Goal: Find specific page/section: Find specific page/section

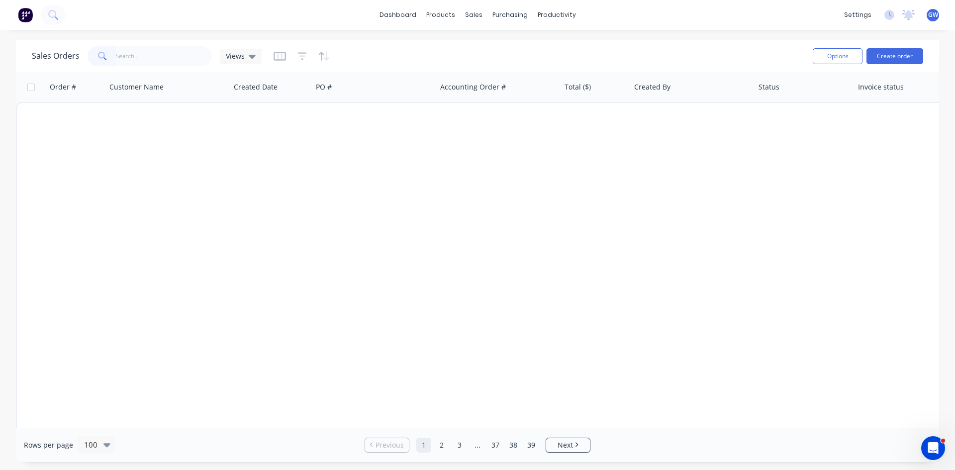
scroll to position [2714, 0]
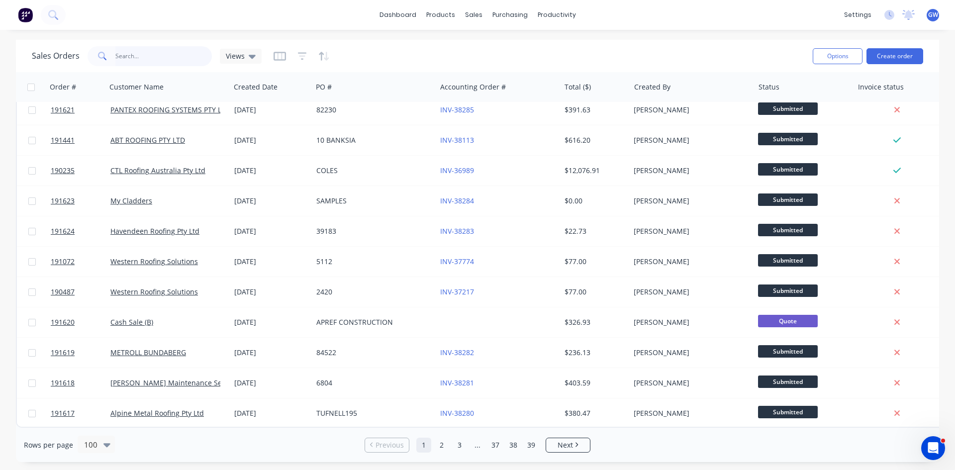
click at [173, 60] on input "text" at bounding box center [163, 56] width 97 height 20
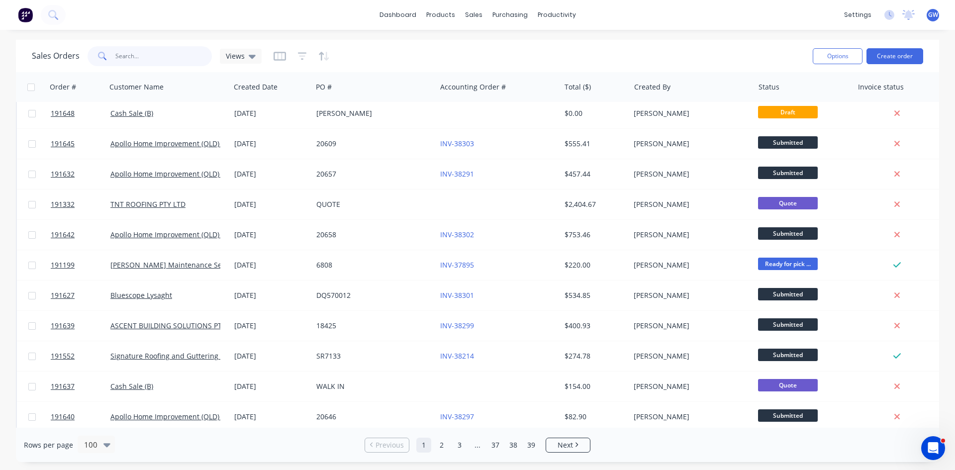
scroll to position [1321, 0]
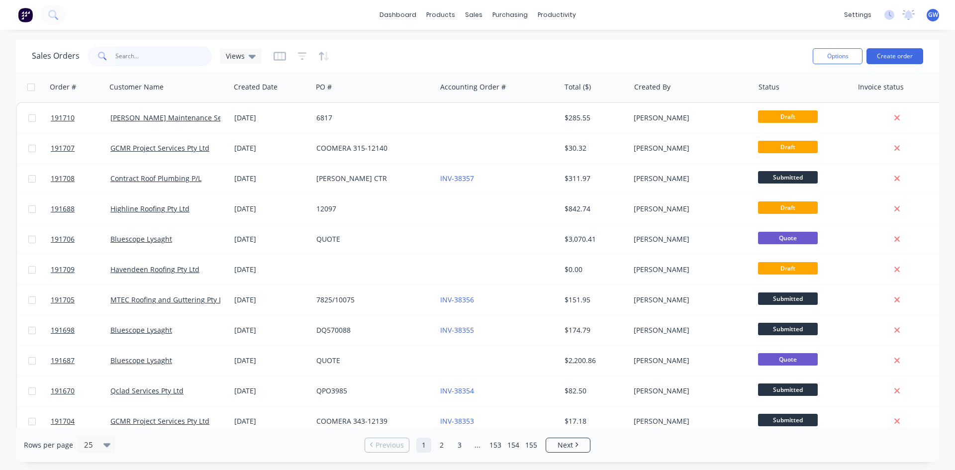
type input "verdichio"
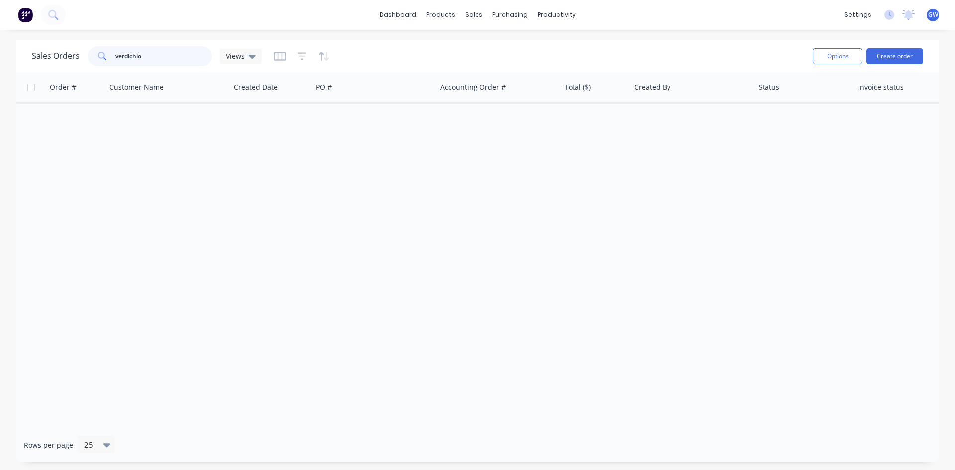
click at [148, 56] on input "verdichio" at bounding box center [163, 56] width 97 height 20
click at [491, 72] on div "Customers" at bounding box center [508, 67] width 36 height 9
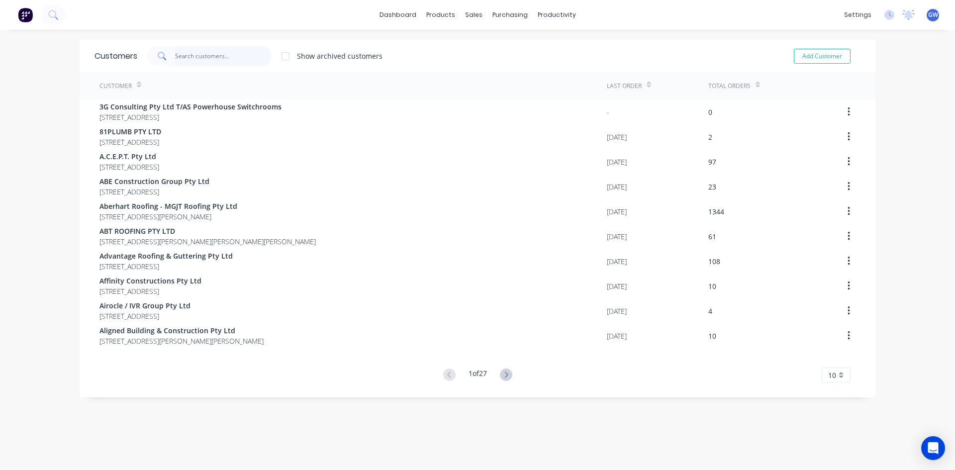
click at [203, 48] on input "text" at bounding box center [223, 56] width 97 height 20
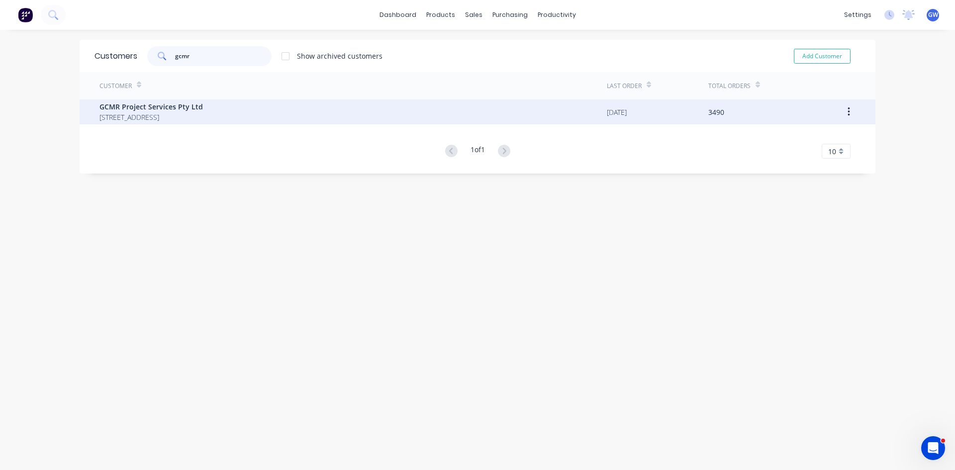
type input "gcmr"
click at [203, 121] on span "PO BOX 275 MERMAID BEACH Queensland Australia 4218" at bounding box center [150, 117] width 103 height 10
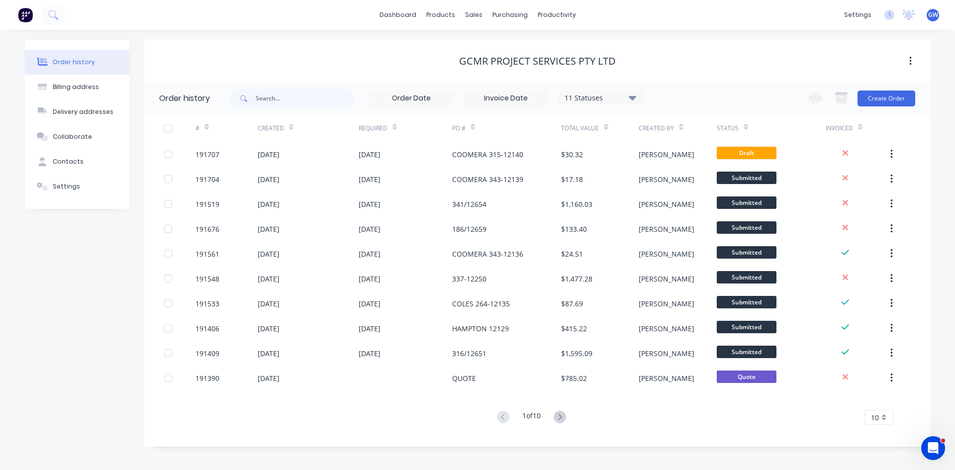
click at [886, 418] on div "10" at bounding box center [879, 417] width 29 height 15
click at [879, 408] on div "35" at bounding box center [879, 400] width 28 height 17
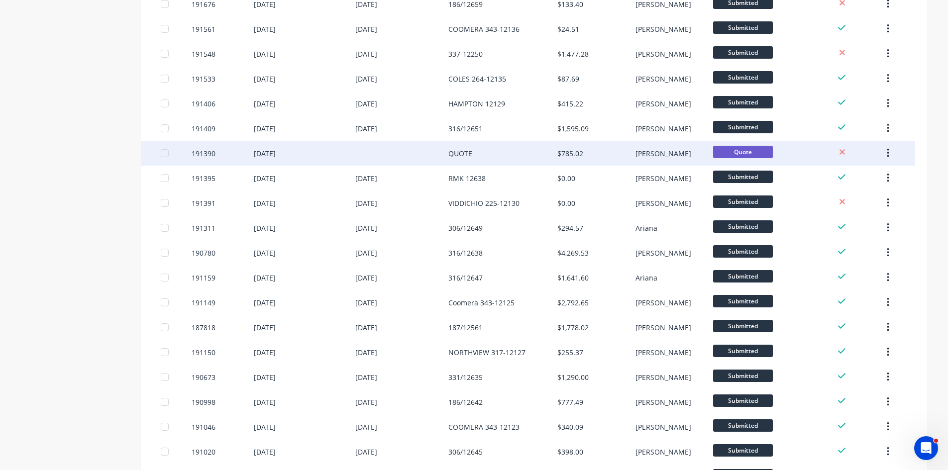
scroll to position [210, 0]
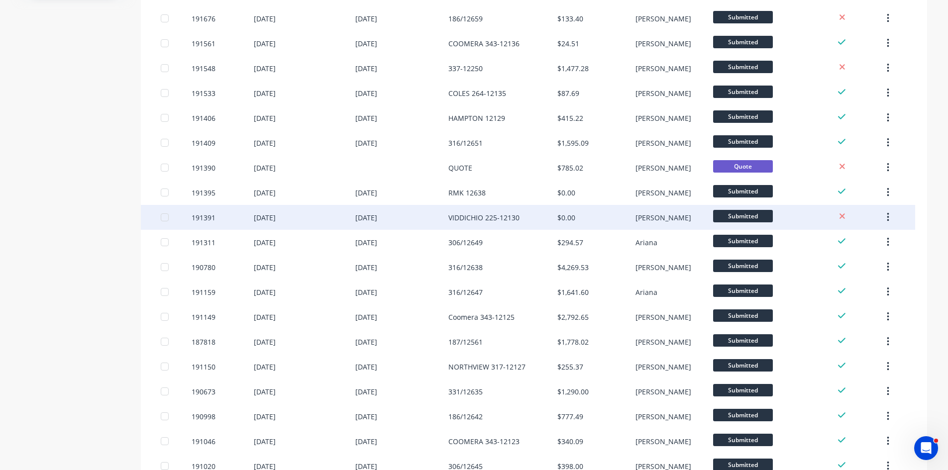
click at [482, 222] on div "VIDDICHIO 225-12130" at bounding box center [483, 217] width 71 height 10
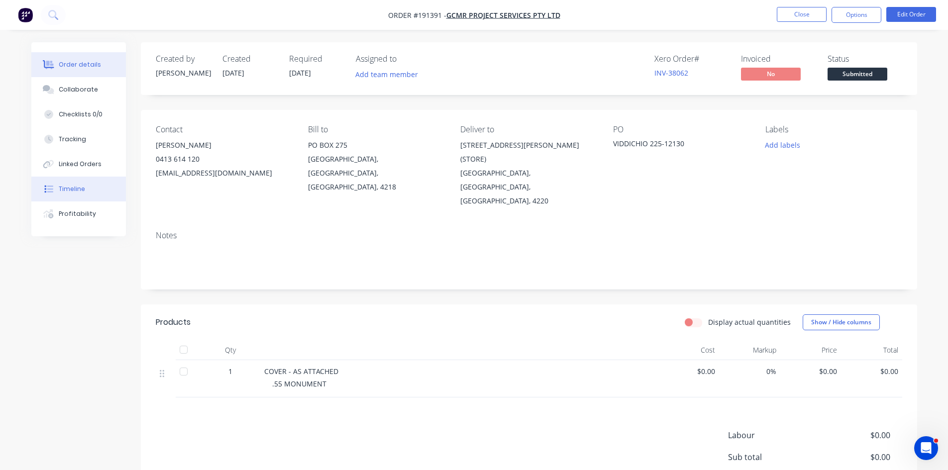
click at [92, 180] on button "Timeline" at bounding box center [78, 189] width 95 height 25
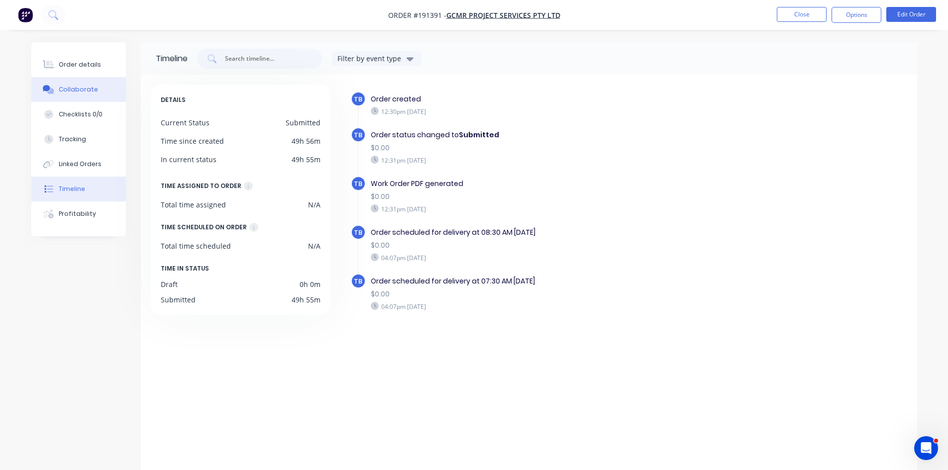
click at [81, 82] on button "Collaborate" at bounding box center [78, 89] width 95 height 25
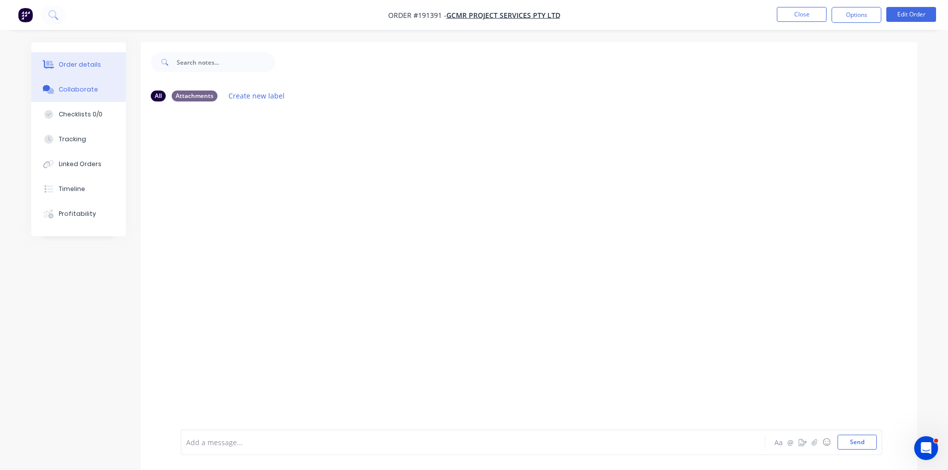
click at [62, 64] on div "Order details" at bounding box center [80, 64] width 42 height 9
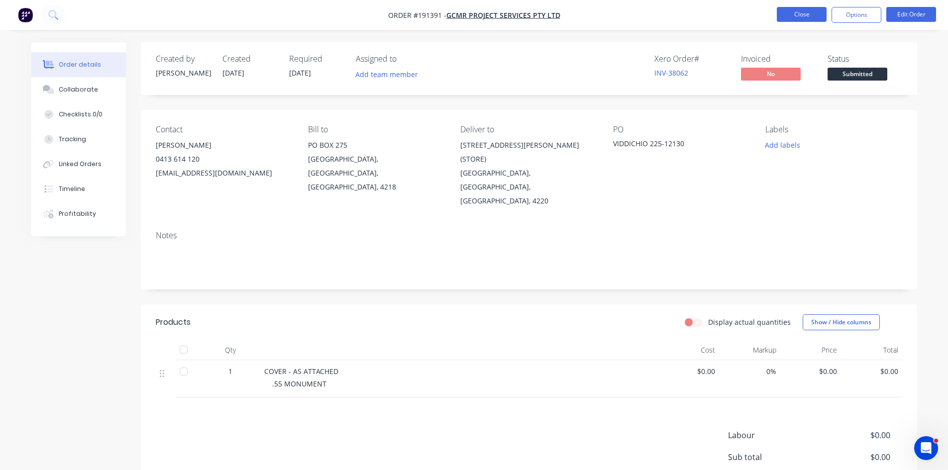
click at [804, 19] on button "Close" at bounding box center [802, 14] width 50 height 15
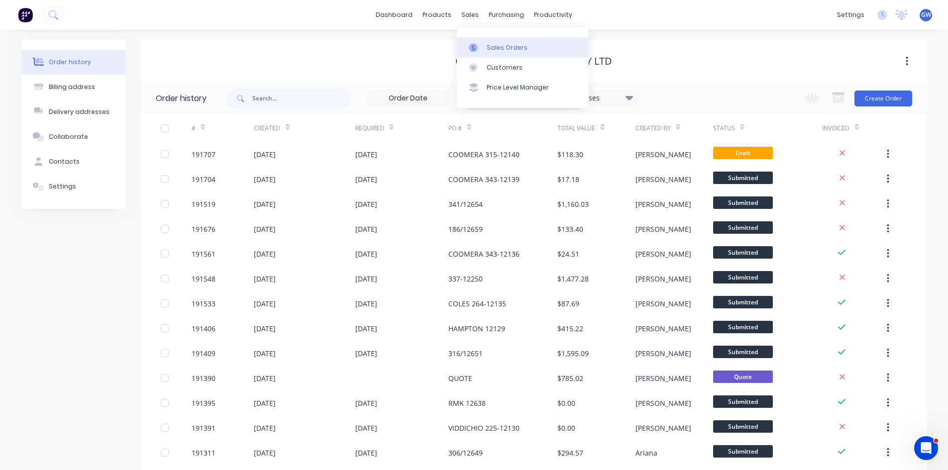
click at [482, 46] on div at bounding box center [476, 47] width 15 height 9
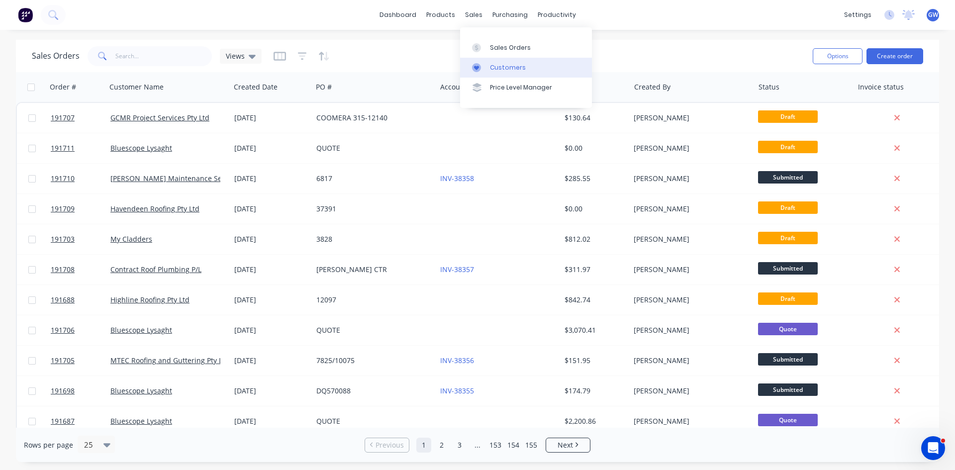
click at [500, 72] on div "Customers" at bounding box center [508, 67] width 36 height 9
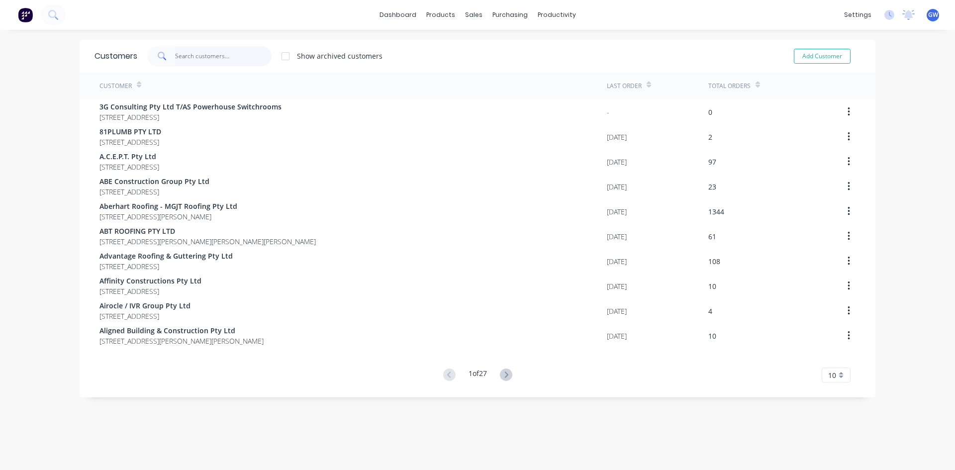
click at [206, 60] on input "text" at bounding box center [223, 56] width 97 height 20
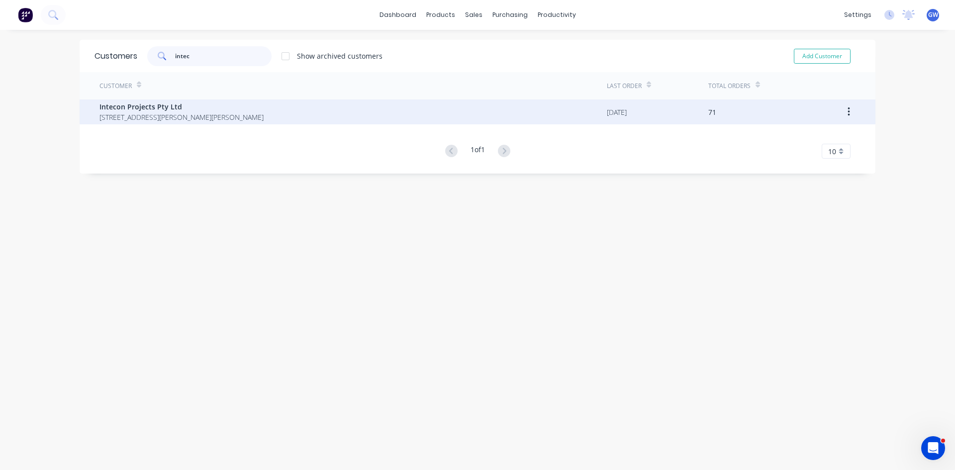
type input "intec"
click at [264, 119] on span "1661 Logan Road Upper Mount Gravatt Queensland Australia 4122" at bounding box center [181, 117] width 164 height 10
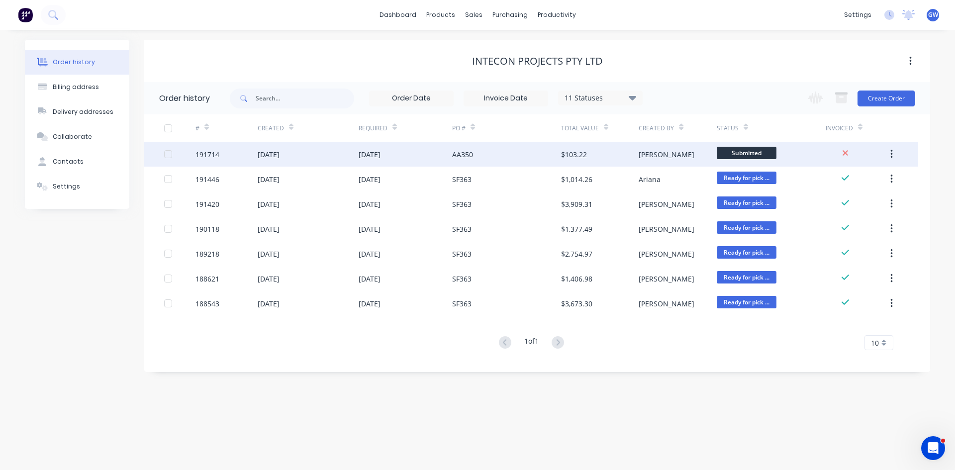
click at [500, 166] on div "AA350" at bounding box center [506, 154] width 109 height 25
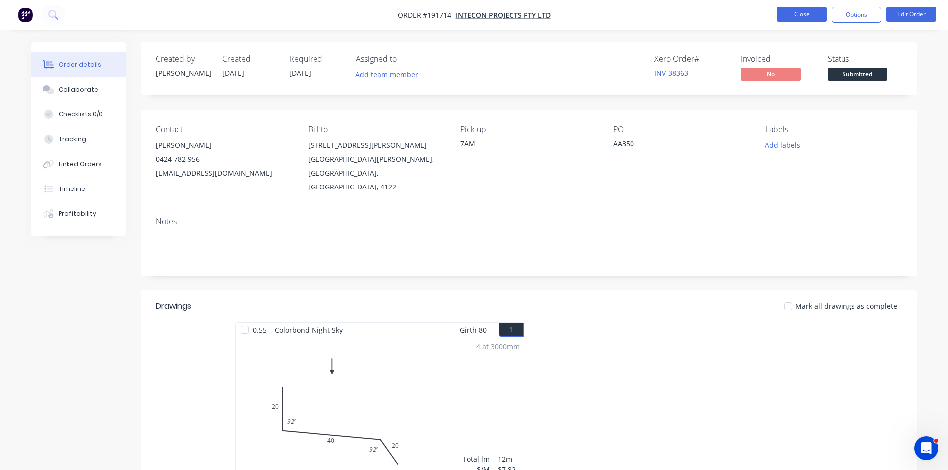
click at [794, 17] on button "Close" at bounding box center [802, 14] width 50 height 15
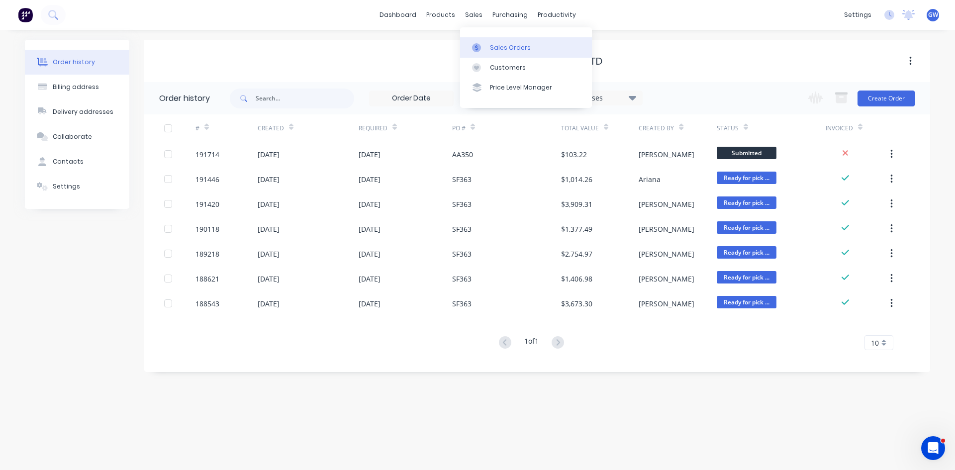
click at [503, 52] on div "Sales Orders" at bounding box center [510, 47] width 41 height 9
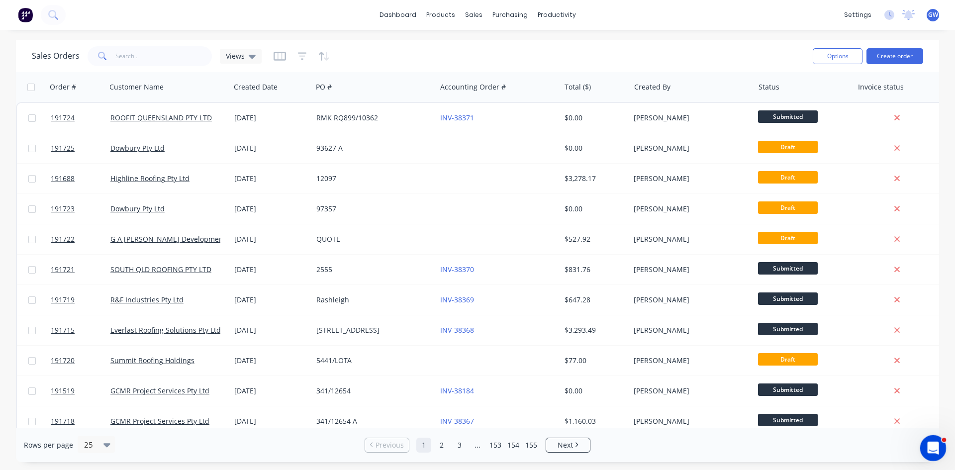
click at [943, 440] on div "Open Intercom Messenger" at bounding box center [931, 446] width 33 height 33
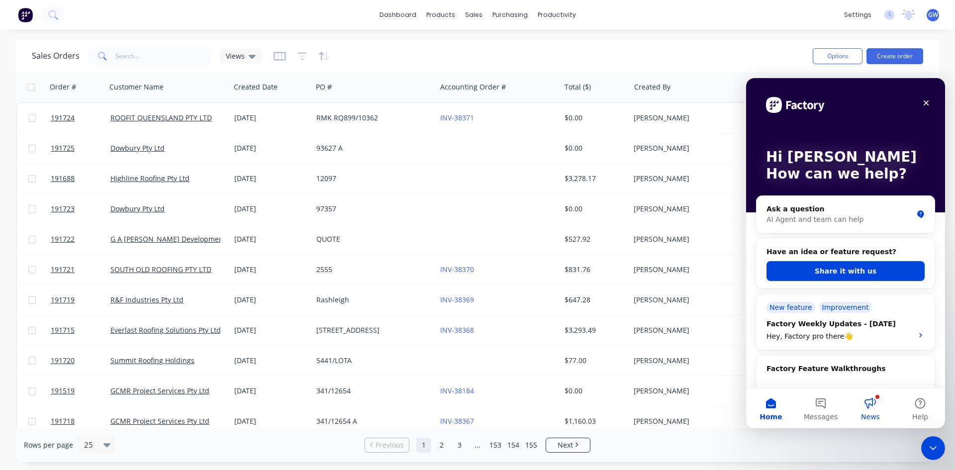
click at [876, 405] on button "News" at bounding box center [871, 409] width 50 height 40
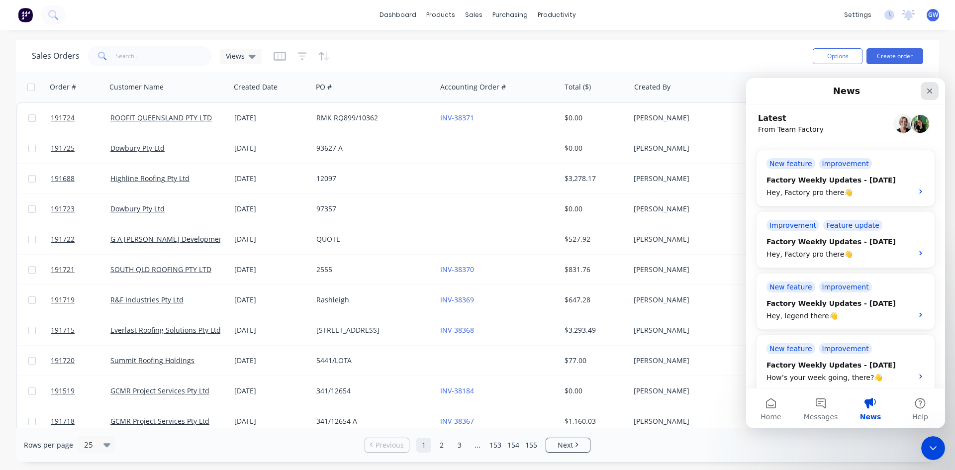
click at [933, 85] on div "Close" at bounding box center [930, 91] width 18 height 18
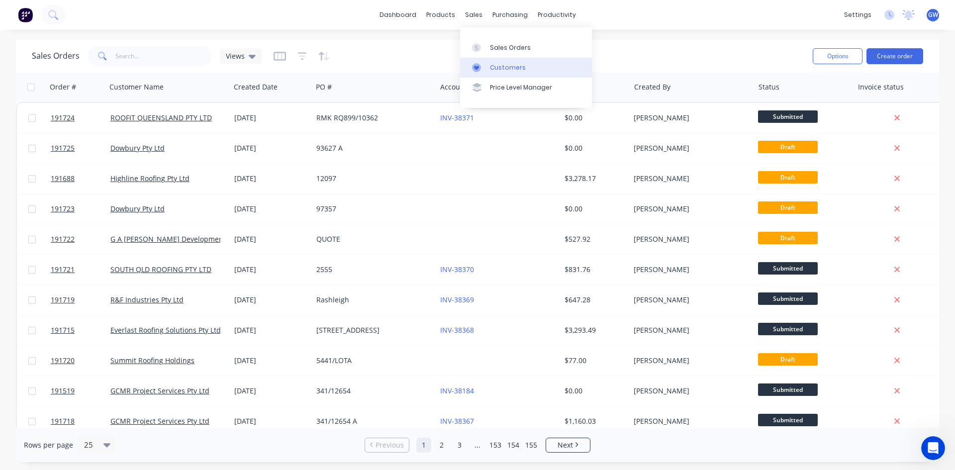
click at [491, 63] on div "Customers" at bounding box center [508, 67] width 36 height 9
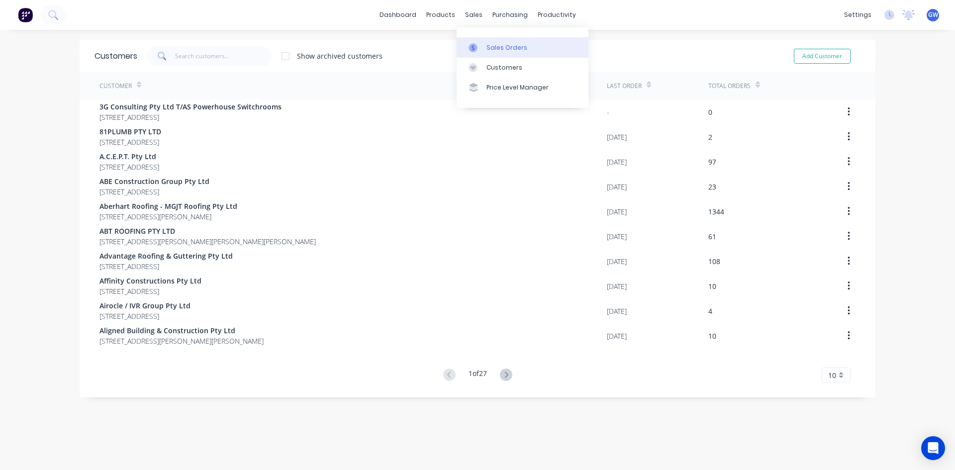
click at [481, 48] on div at bounding box center [476, 47] width 15 height 9
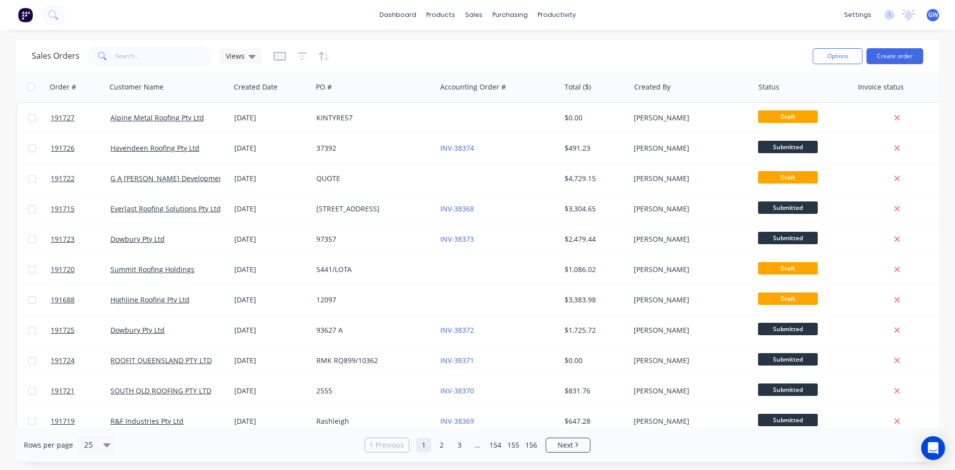
click at [612, 49] on div "Sales Orders Views" at bounding box center [418, 56] width 773 height 24
